Goal: Find specific page/section: Find specific page/section

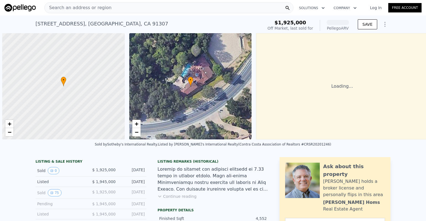
scroll to position [0, 2]
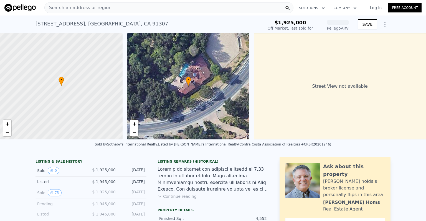
click at [114, 7] on div "Search an address or region" at bounding box center [168, 7] width 249 height 11
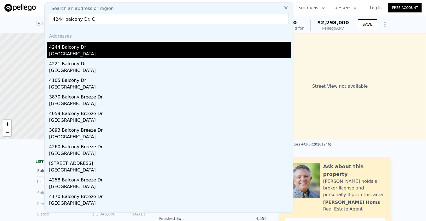
type input "4244 balcony Dr. C"
click at [126, 52] on div "[GEOGRAPHIC_DATA]" at bounding box center [170, 55] width 242 height 8
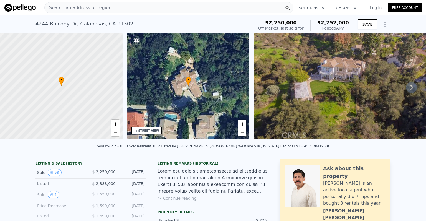
click at [408, 84] on icon at bounding box center [411, 87] width 11 height 11
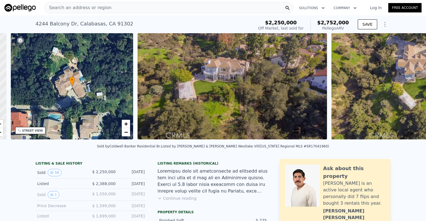
scroll to position [0, 129]
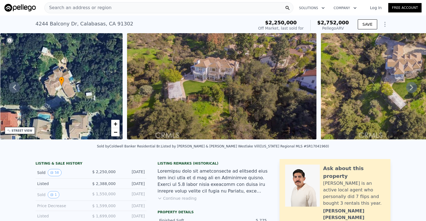
click at [408, 84] on div "• + − • + − [GEOGRAPHIC_DATA] View not available SATELLITE VIEW" at bounding box center [213, 87] width 426 height 108
click at [408, 90] on icon at bounding box center [411, 87] width 11 height 11
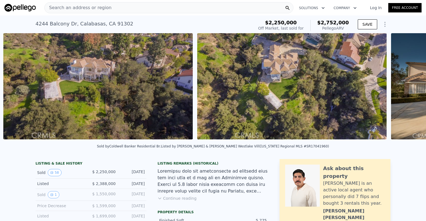
scroll to position [0, 254]
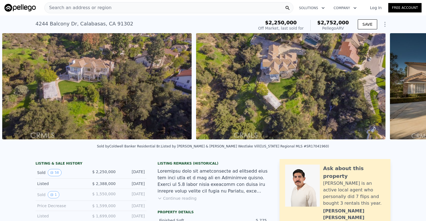
click at [408, 90] on div "• + − • + − [GEOGRAPHIC_DATA] View not available SATELLITE VIEW" at bounding box center [213, 87] width 426 height 108
click at [408, 90] on icon at bounding box center [411, 87] width 11 height 11
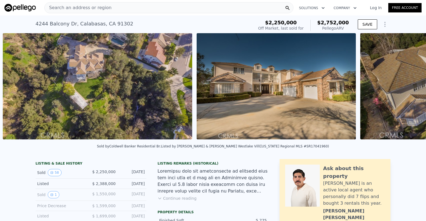
scroll to position [0, 447]
click at [13, 84] on icon at bounding box center [14, 87] width 11 height 11
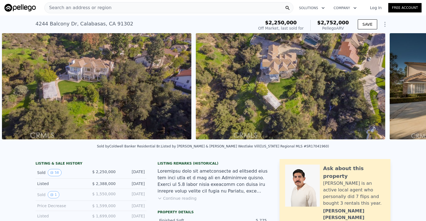
scroll to position [0, 254]
click at [13, 84] on img at bounding box center [96, 86] width 189 height 106
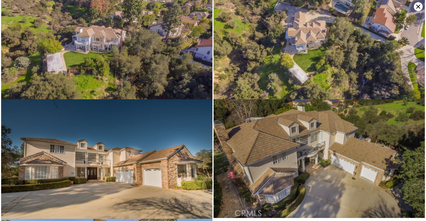
scroll to position [0, 0]
